Goal: Subscribe to service/newsletter

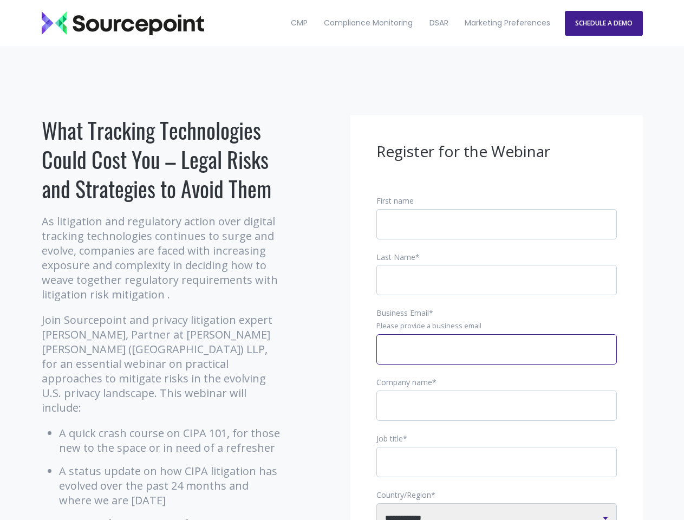
click at [497, 358] on input "Business Email *" at bounding box center [496, 349] width 240 height 30
